Goal: Navigation & Orientation: Understand site structure

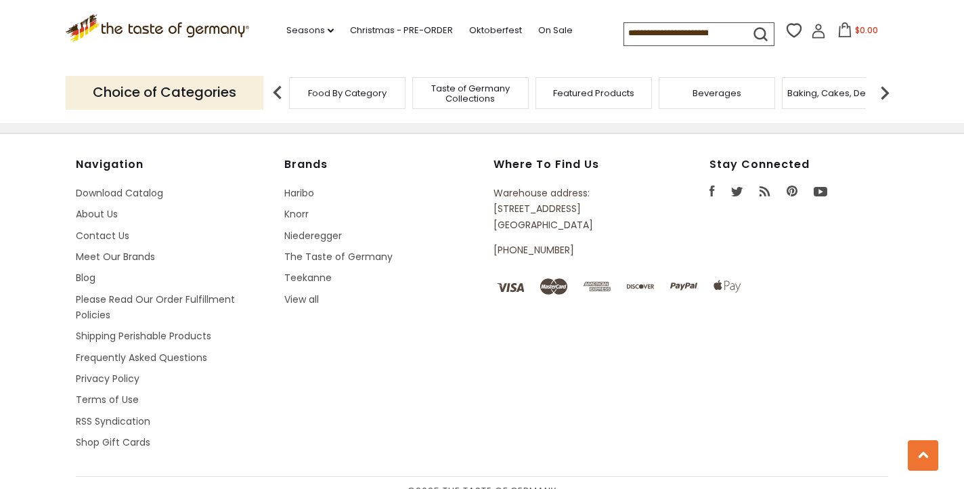
scroll to position [1939, 0]
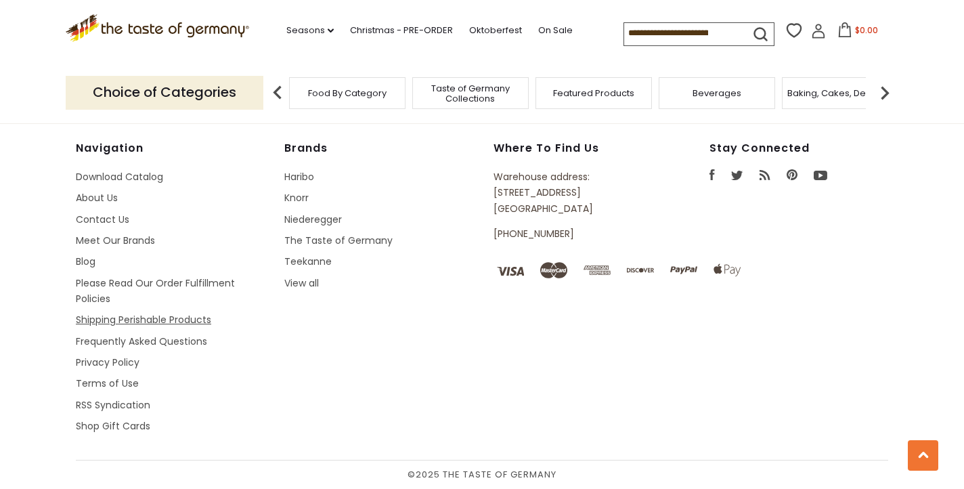
click at [172, 322] on link "Shipping Perishable Products" at bounding box center [143, 320] width 135 height 14
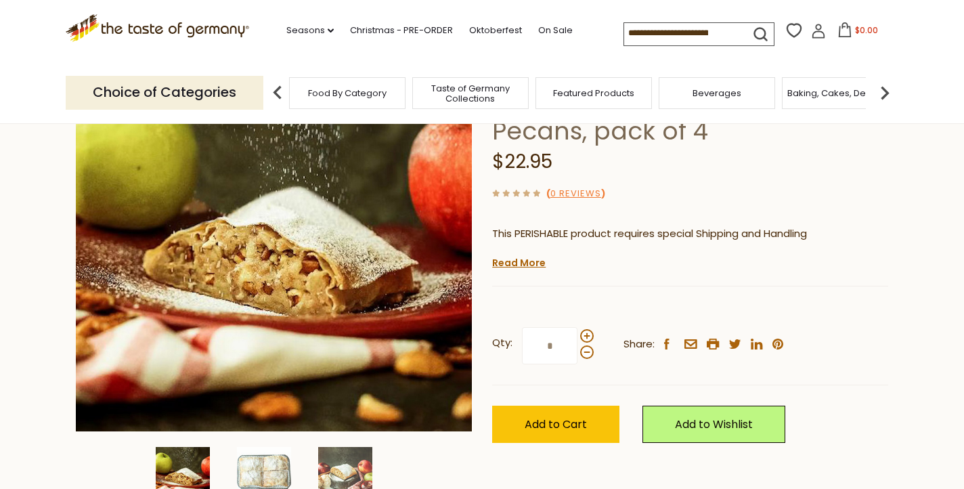
scroll to position [164, 0]
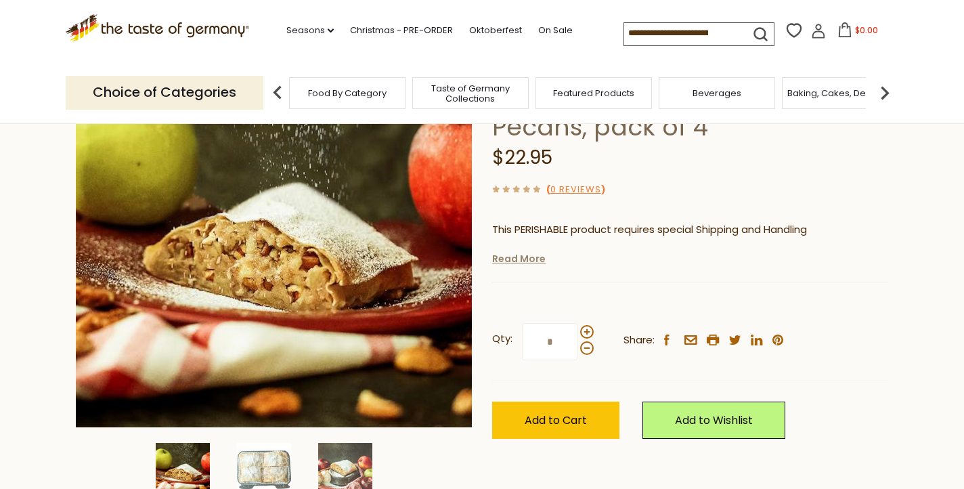
click at [532, 263] on link "Read More" at bounding box center [519, 259] width 54 height 14
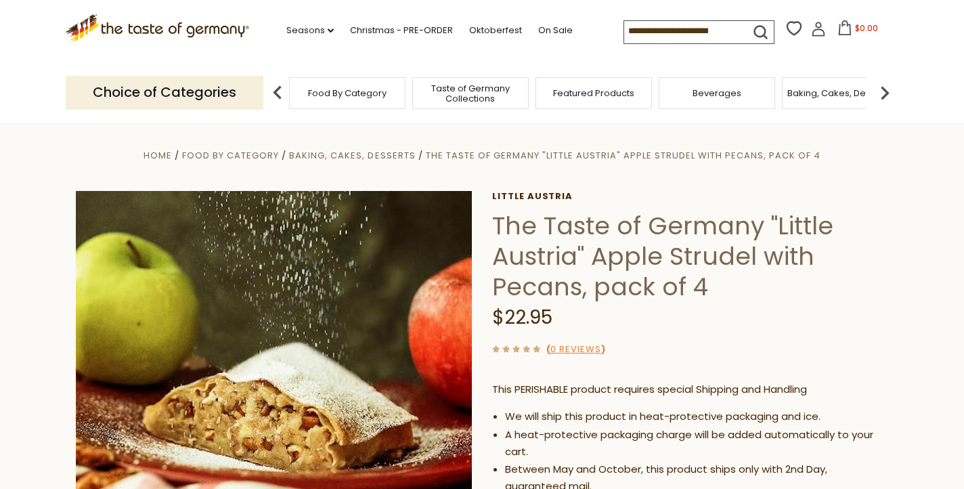
scroll to position [0, 0]
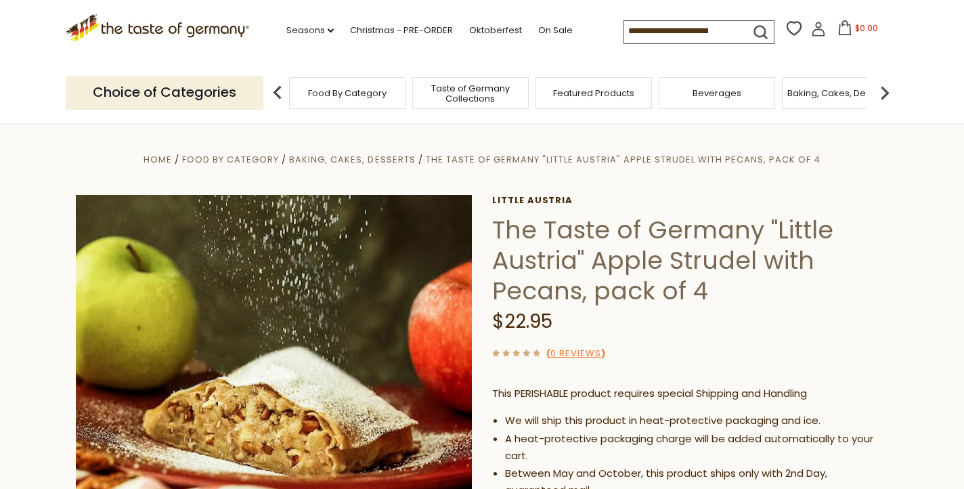
click at [888, 94] on img at bounding box center [885, 92] width 27 height 27
click at [808, 97] on div "Breads" at bounding box center [784, 93] width 116 height 32
click at [780, 93] on span "Breads" at bounding box center [784, 93] width 32 height 10
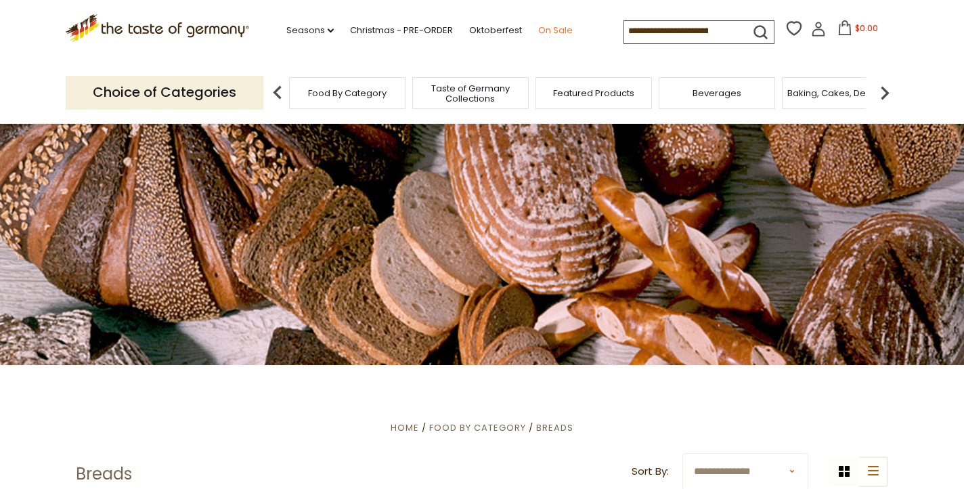
click at [553, 30] on link "On Sale" at bounding box center [555, 30] width 35 height 15
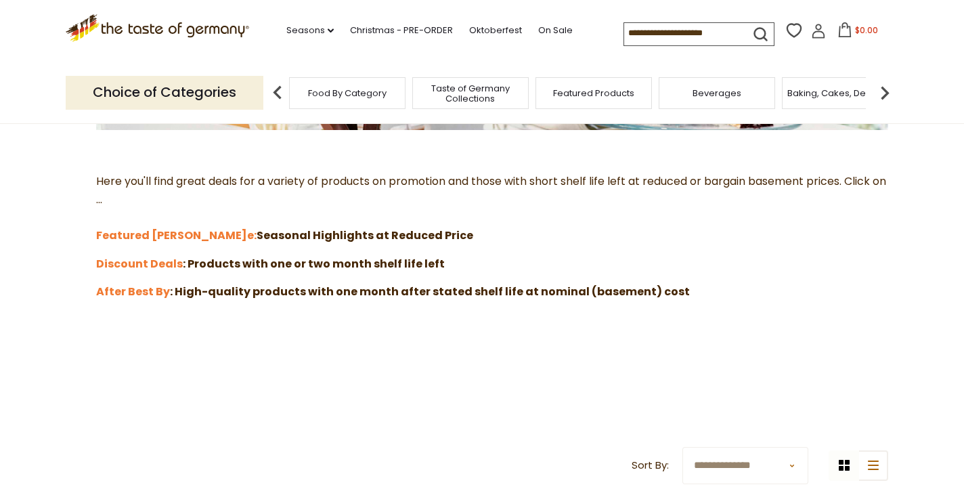
scroll to position [351, 0]
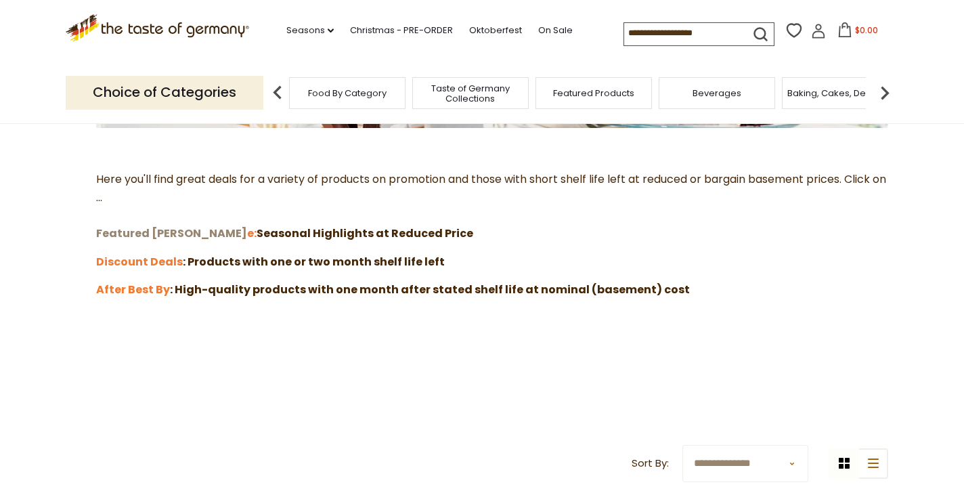
click at [144, 234] on strong "Featured Sal" at bounding box center [171, 234] width 151 height 16
click at [156, 259] on strong "Discount Deals" at bounding box center [139, 262] width 87 height 16
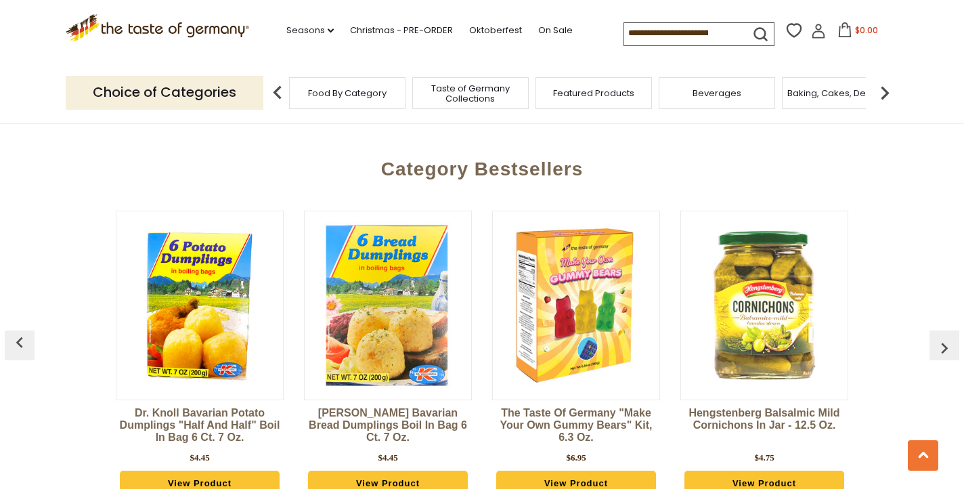
scroll to position [941, 0]
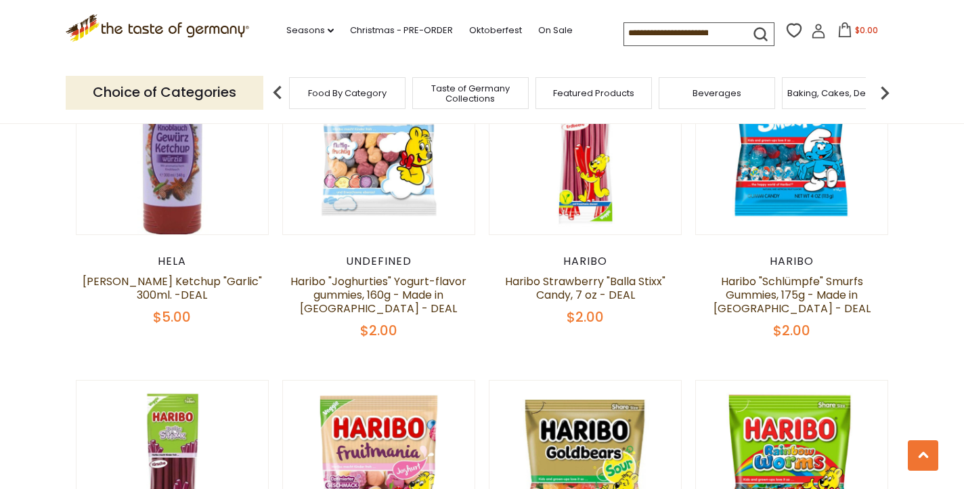
scroll to position [2028, 0]
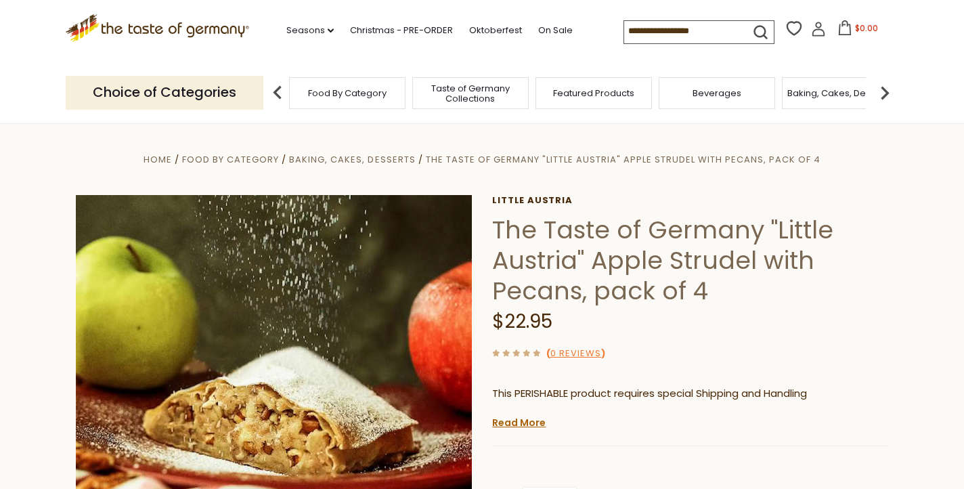
click at [204, 27] on icon ".st0{fill:#EDD300;} .st1{fill:#D33E21;}" at bounding box center [158, 28] width 184 height 28
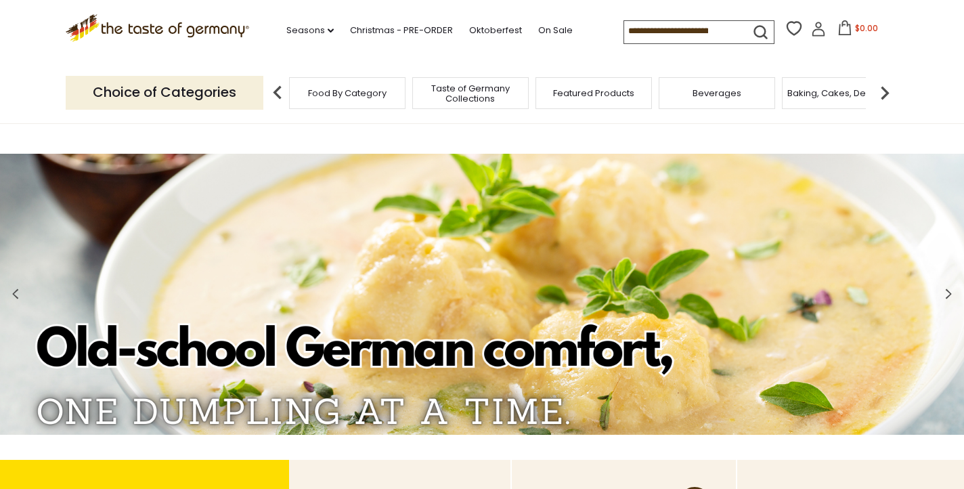
click at [369, 96] on span "Food By Category" at bounding box center [347, 93] width 79 height 10
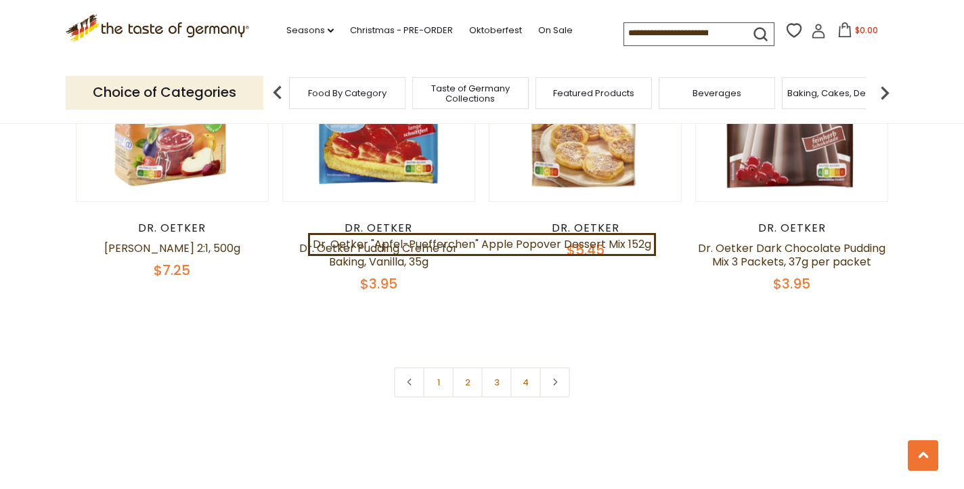
scroll to position [2966, 0]
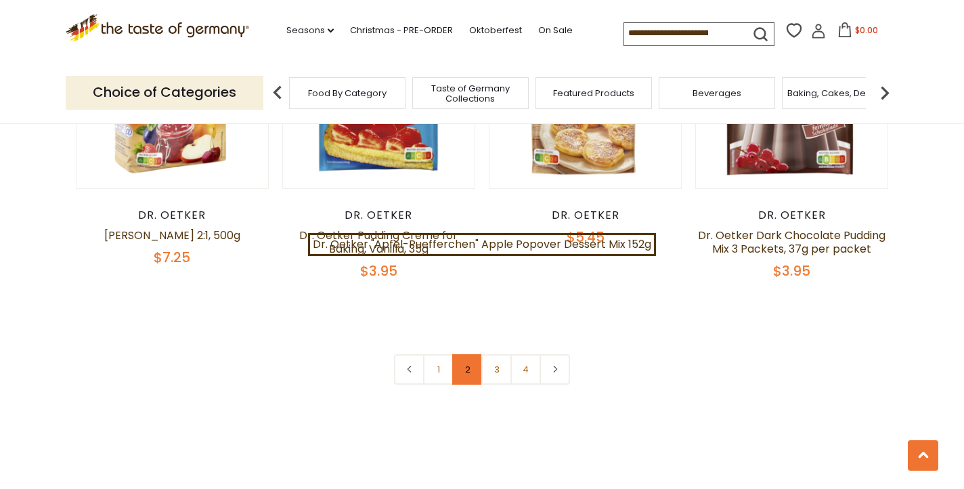
click at [465, 364] on link "2" at bounding box center [467, 369] width 30 height 30
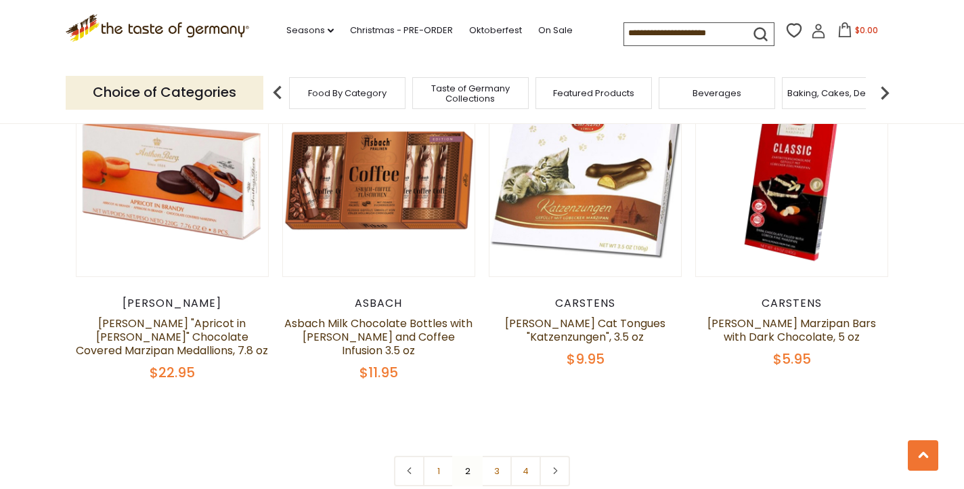
scroll to position [2933, 0]
